Goal: Communication & Community: Answer question/provide support

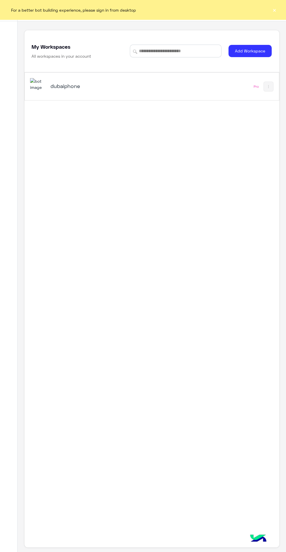
click at [73, 94] on div "dubaiphone" at bounding box center [103, 86] width 146 height 17
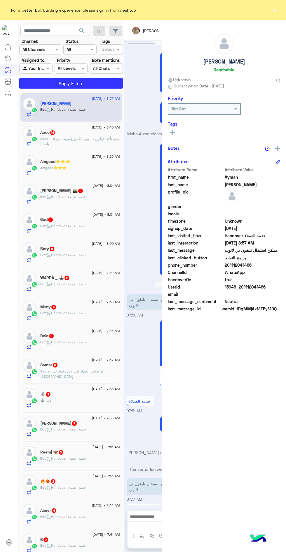
scroll to position [609, 0]
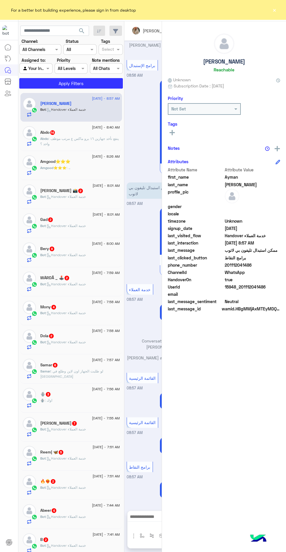
click at [274, 10] on button "×" at bounding box center [274, 10] width 6 height 6
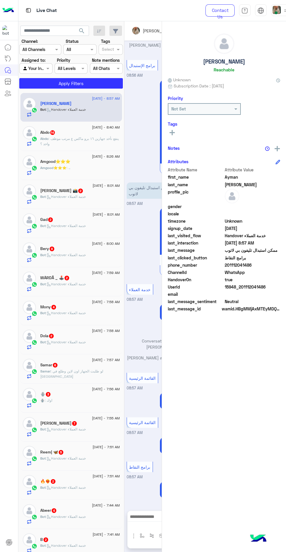
click at [263, 10] on img at bounding box center [260, 10] width 7 height 7
click at [276, 8] on img at bounding box center [276, 10] width 8 height 8
click at [253, 85] on label "Offline" at bounding box center [245, 82] width 64 height 10
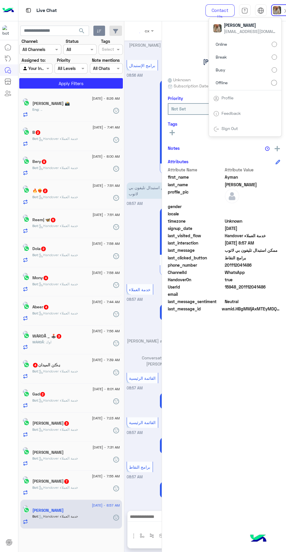
click at [96, 31] on button "button" at bounding box center [99, 31] width 12 height 10
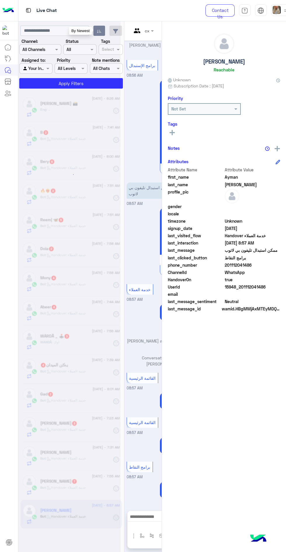
scroll to position [0, 0]
